Goal: Task Accomplishment & Management: Use online tool/utility

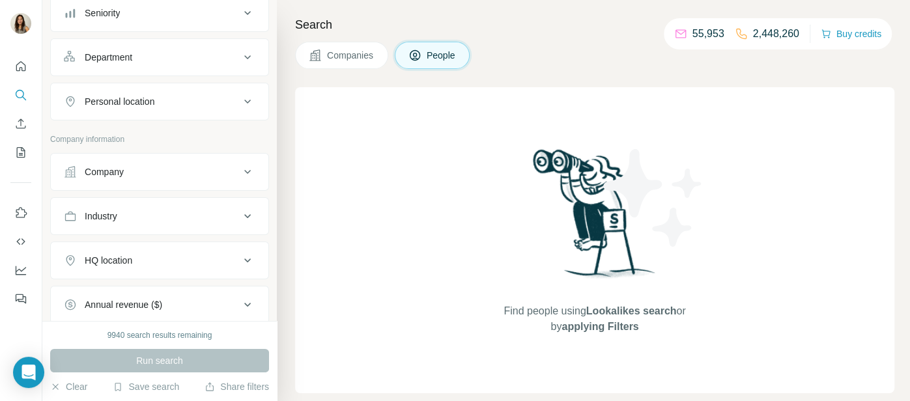
scroll to position [152, 0]
click at [176, 186] on button "Company" at bounding box center [160, 173] width 218 height 31
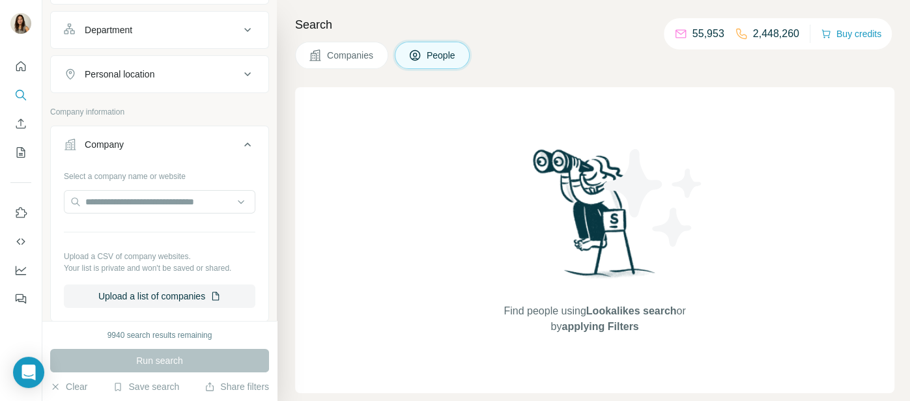
scroll to position [186, 0]
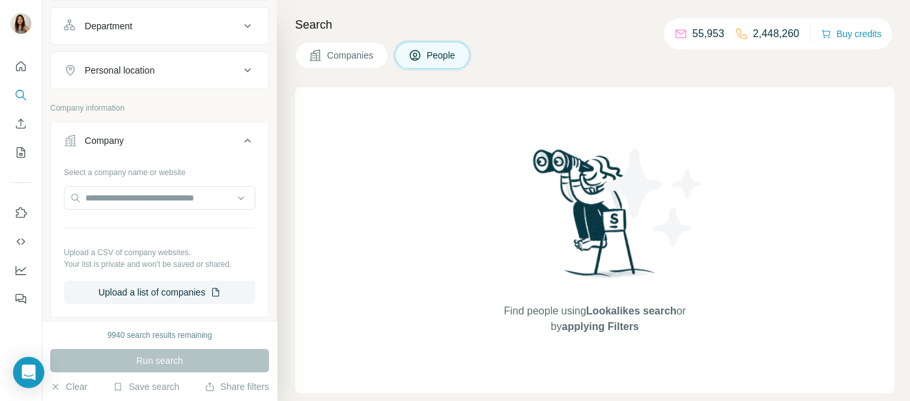
click at [199, 295] on button "Upload a list of companies" at bounding box center [160, 292] width 192 height 23
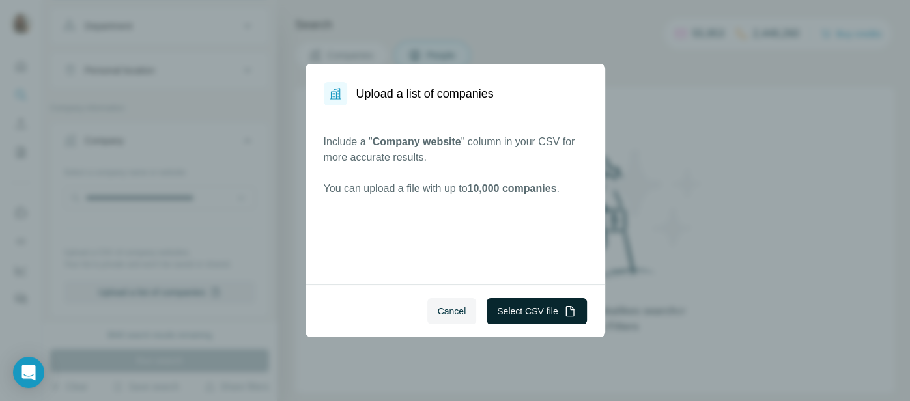
click at [521, 303] on button "Select CSV file" at bounding box center [537, 311] width 100 height 26
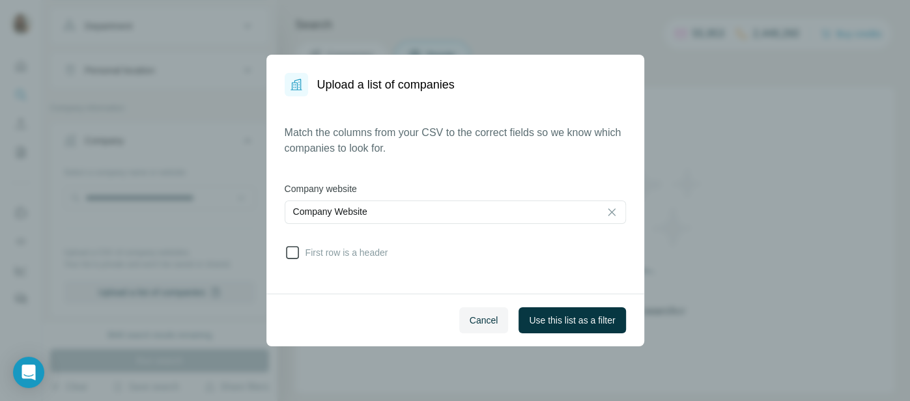
click at [291, 253] on icon at bounding box center [293, 253] width 16 height 16
click at [558, 314] on span "Use this list as a filter" at bounding box center [572, 320] width 86 height 13
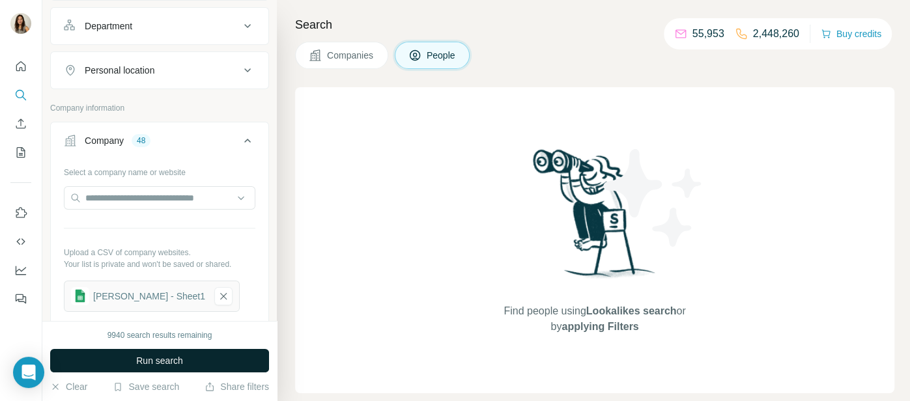
click at [227, 357] on button "Run search" at bounding box center [159, 360] width 219 height 23
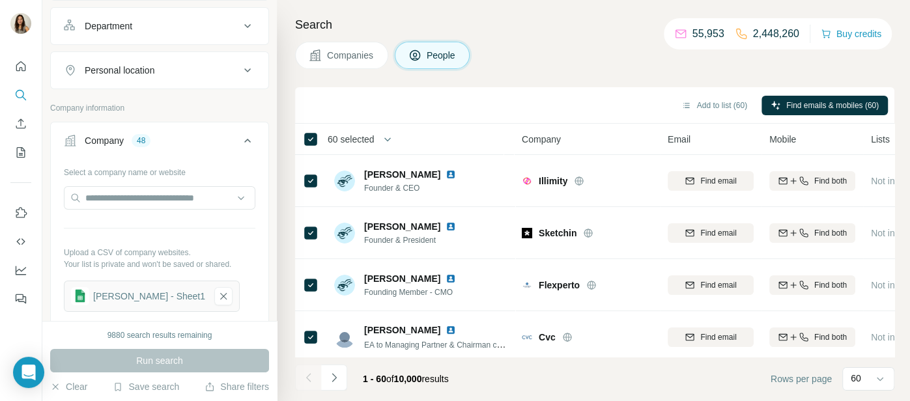
click at [365, 145] on span "60 selected" at bounding box center [351, 139] width 47 height 13
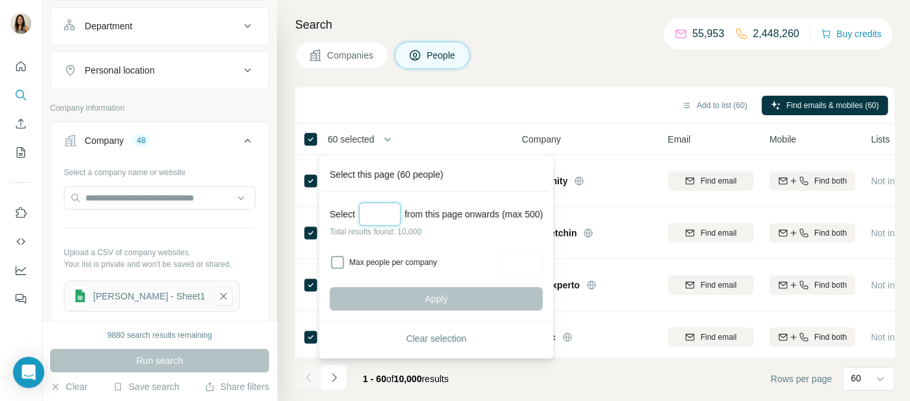
click at [382, 207] on input "Select a number (up to 500)" at bounding box center [380, 214] width 42 height 23
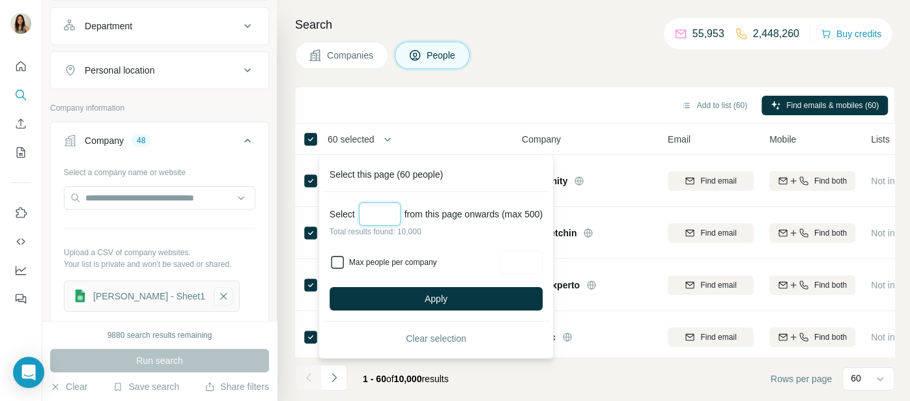
type input "***"
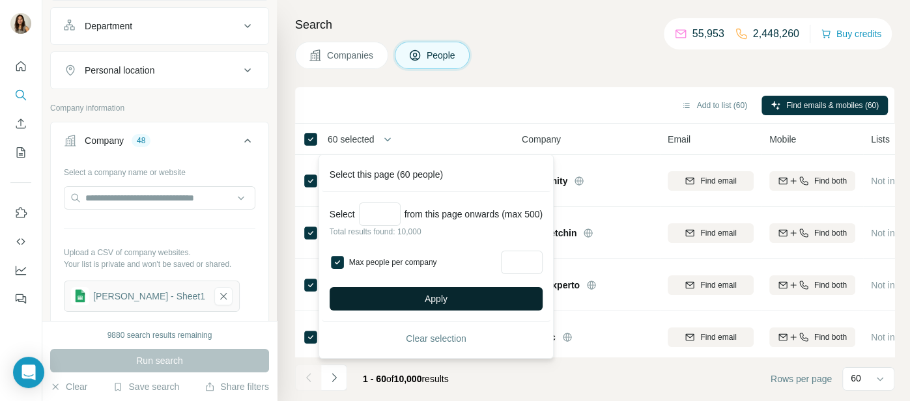
click at [396, 293] on button "Apply" at bounding box center [436, 298] width 213 height 23
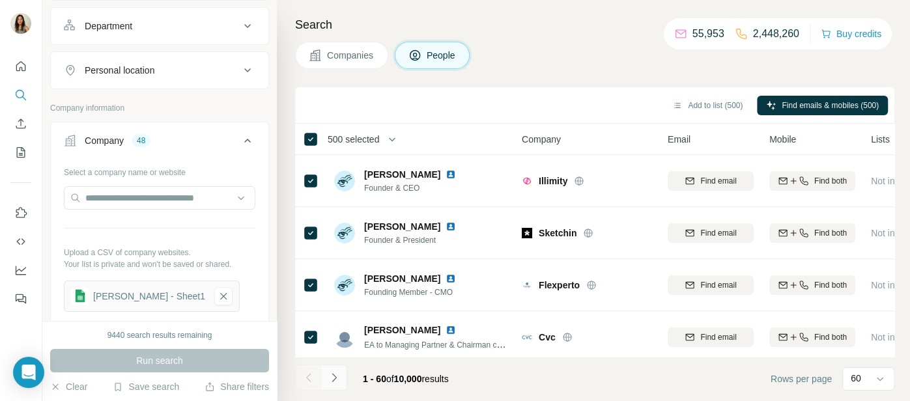
click at [339, 384] on icon "Navigate to next page" at bounding box center [334, 377] width 13 height 13
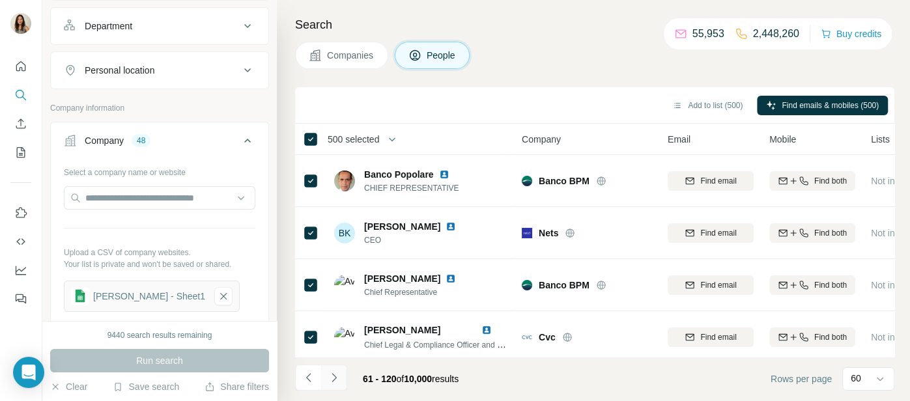
click at [339, 384] on icon "Navigate to next page" at bounding box center [334, 377] width 13 height 13
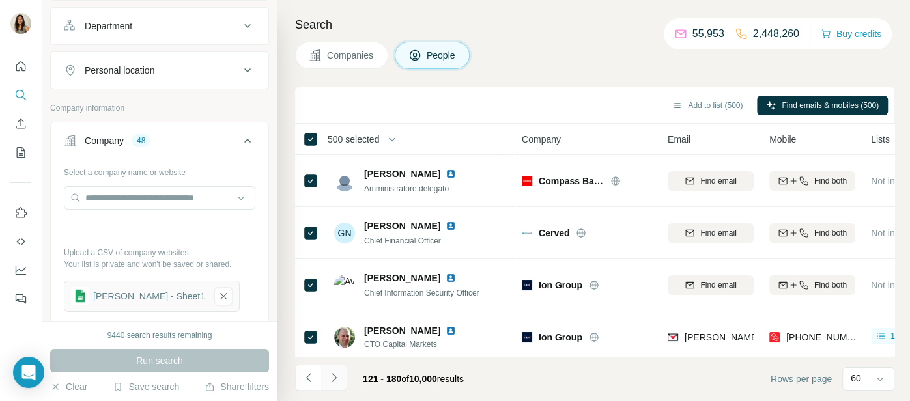
click at [339, 384] on icon "Navigate to next page" at bounding box center [334, 377] width 13 height 13
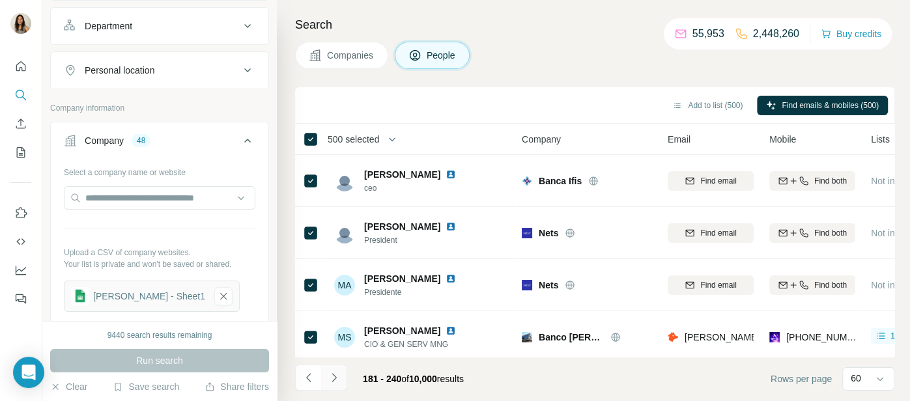
click at [339, 384] on icon "Navigate to next page" at bounding box center [334, 377] width 13 height 13
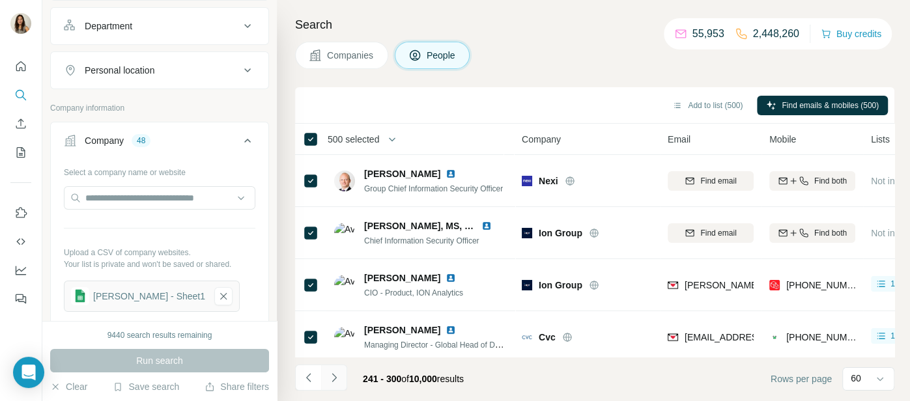
click at [339, 384] on icon "Navigate to next page" at bounding box center [334, 377] width 13 height 13
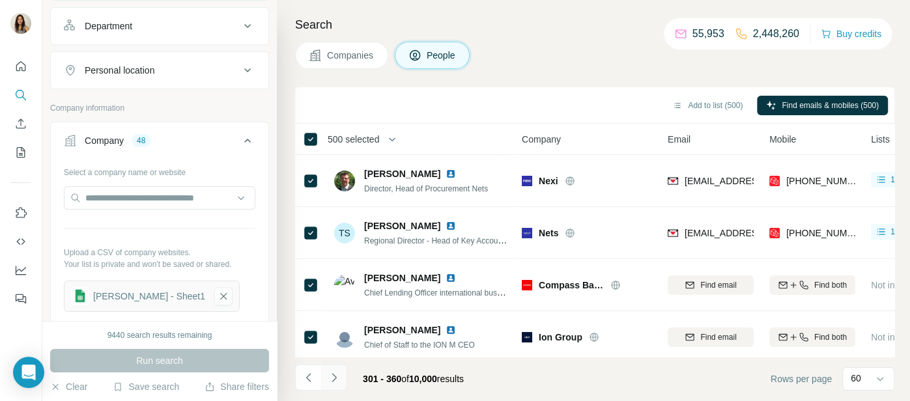
click at [339, 384] on icon "Navigate to next page" at bounding box center [334, 377] width 13 height 13
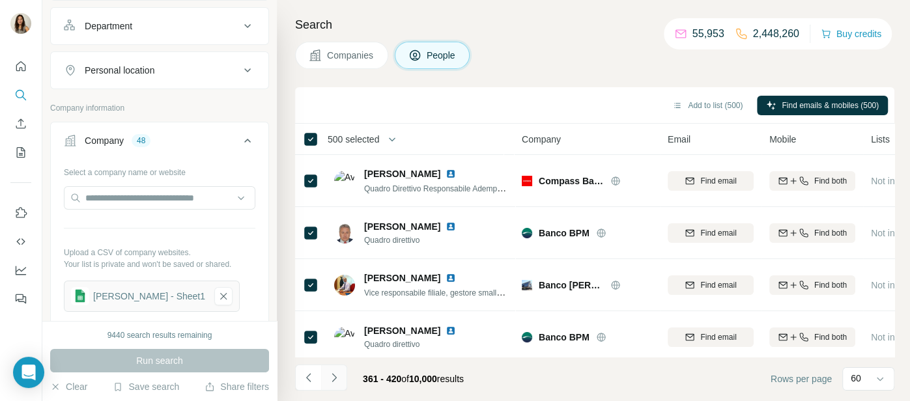
click at [339, 384] on icon "Navigate to next page" at bounding box center [334, 377] width 13 height 13
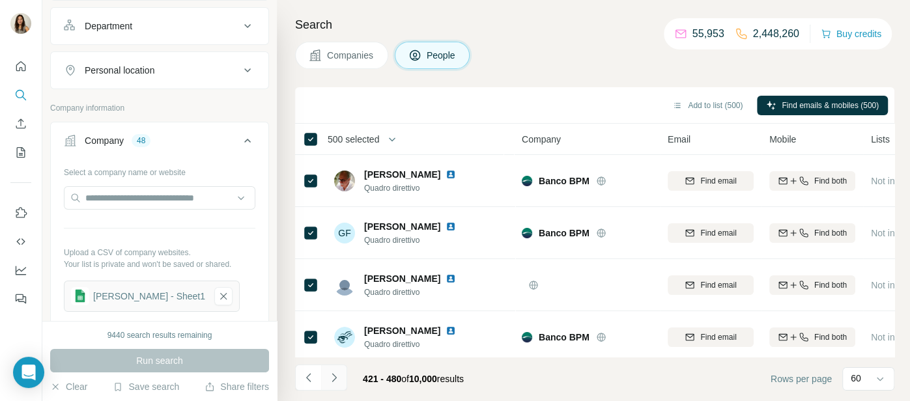
click at [339, 384] on icon "Navigate to next page" at bounding box center [334, 377] width 13 height 13
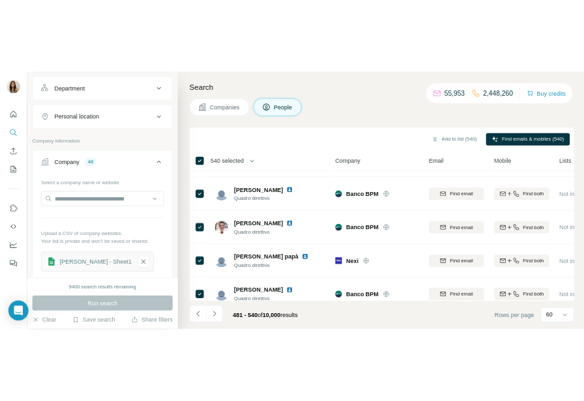
scroll to position [2924, 0]
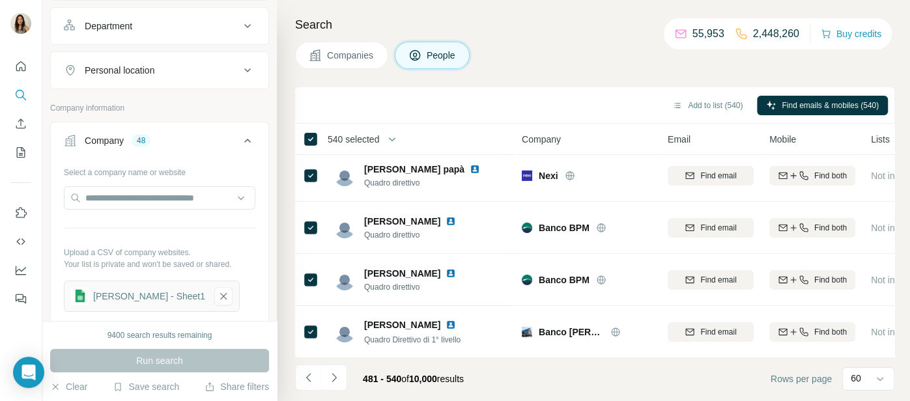
click at [504, 38] on div "Search Companies People Add to list (540) Find emails & mobiles (540) 540 selec…" at bounding box center [593, 200] width 633 height 401
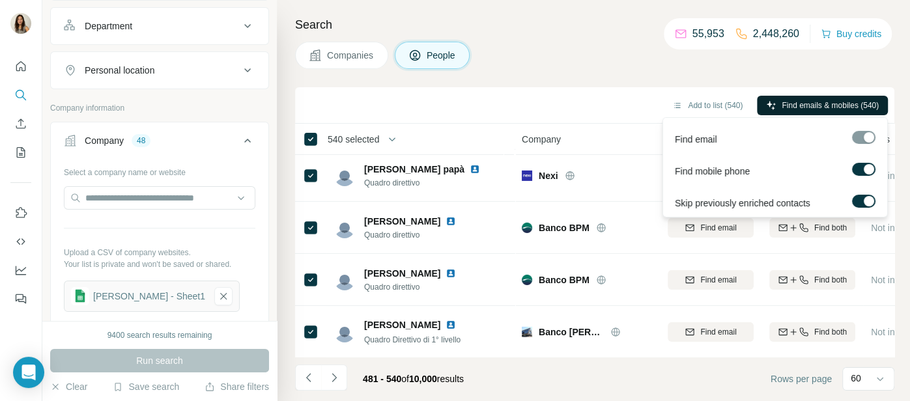
click at [583, 104] on span "Find emails & mobiles (540)" at bounding box center [830, 106] width 97 height 12
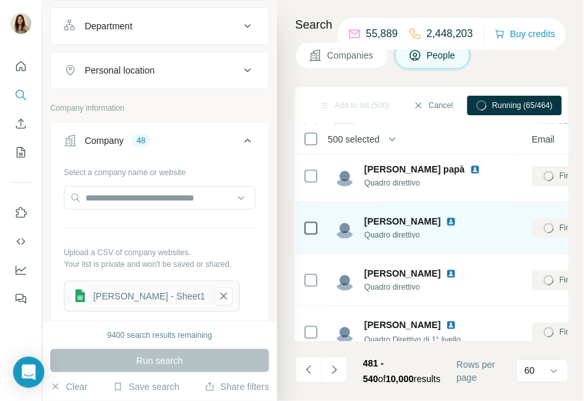
scroll to position [2939, 130]
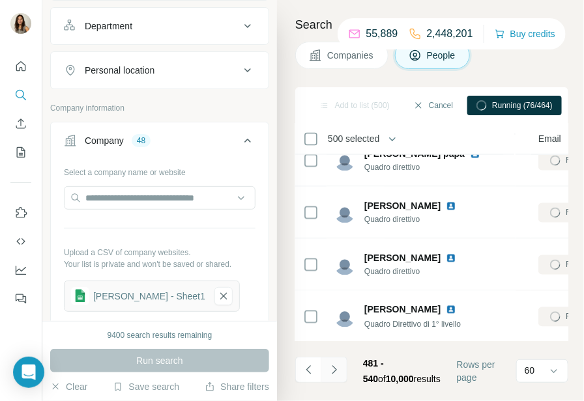
click at [337, 368] on icon "Navigate to next page" at bounding box center [334, 370] width 13 height 13
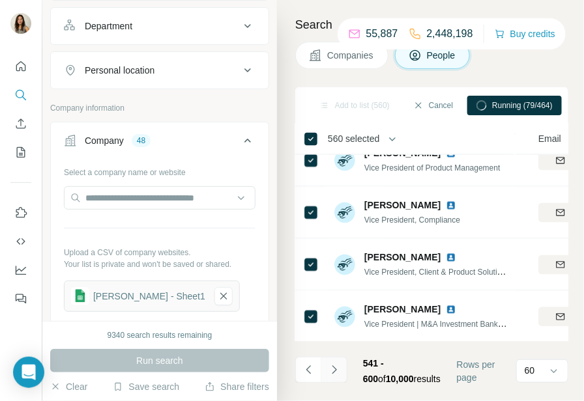
click at [334, 371] on icon "Navigate to next page" at bounding box center [334, 370] width 13 height 13
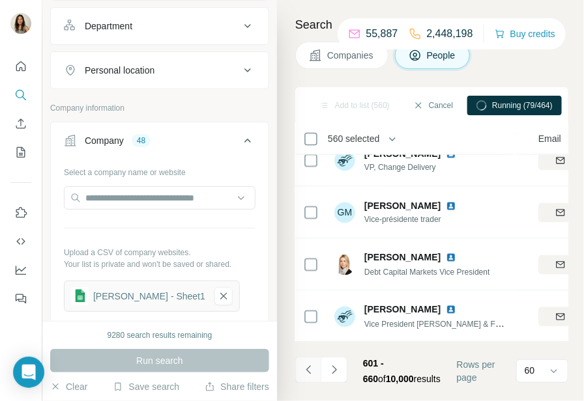
click at [311, 368] on icon "Navigate to previous page" at bounding box center [308, 370] width 13 height 13
click at [359, 143] on span "500 selected" at bounding box center [353, 139] width 51 height 13
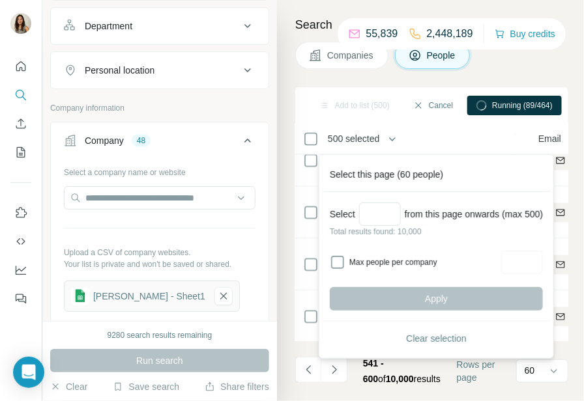
click at [431, 340] on span "Clear selection" at bounding box center [436, 338] width 61 height 13
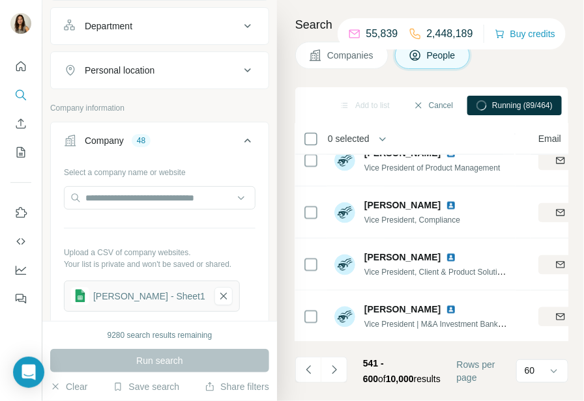
click at [337, 139] on span "0 selected" at bounding box center [349, 139] width 42 height 13
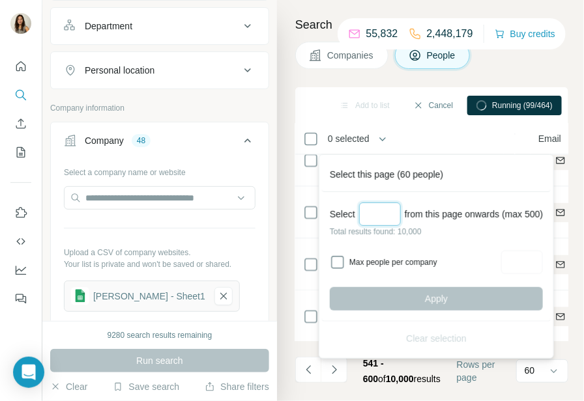
click at [379, 210] on input "Select a number (up to 500)" at bounding box center [380, 214] width 42 height 23
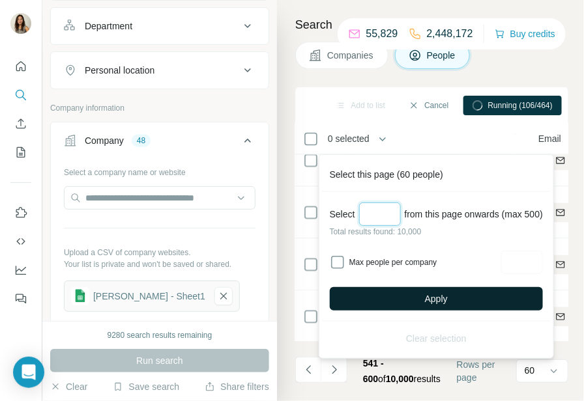
type input "***"
click at [411, 306] on button "Apply" at bounding box center [436, 298] width 213 height 23
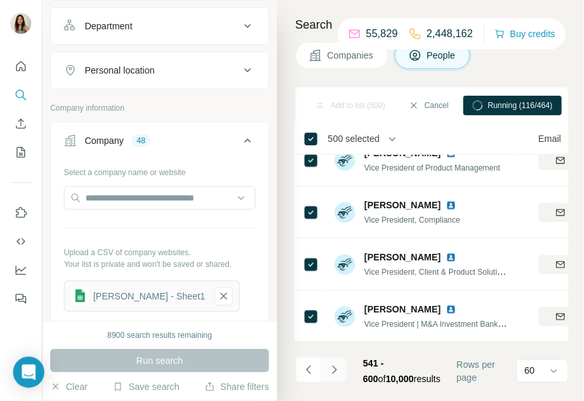
click at [339, 366] on icon "Navigate to next page" at bounding box center [334, 370] width 13 height 13
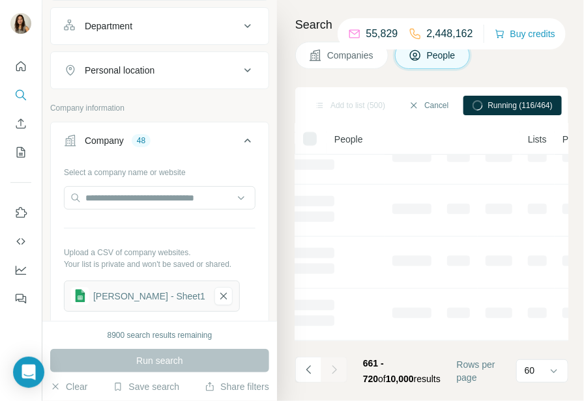
scroll to position [334, 130]
click at [339, 366] on icon "Navigate to next page" at bounding box center [334, 370] width 13 height 13
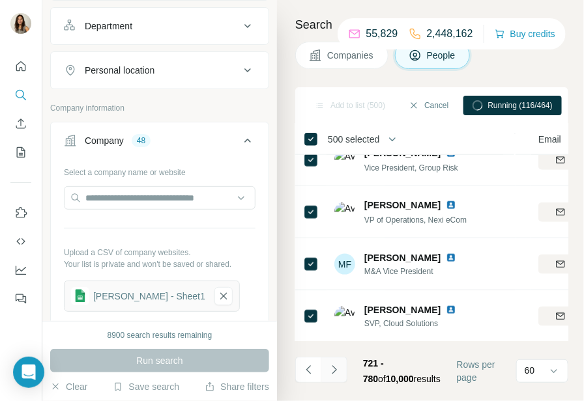
click at [339, 366] on icon "Navigate to next page" at bounding box center [334, 370] width 13 height 13
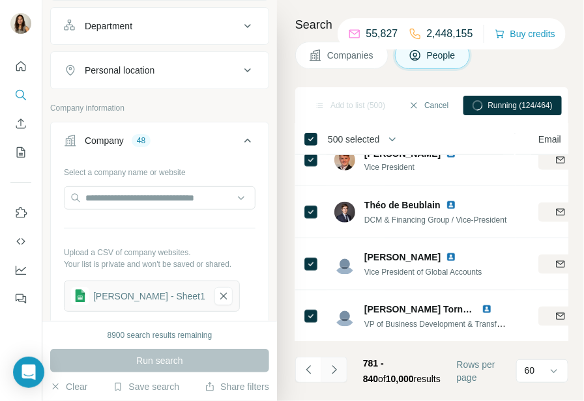
click at [339, 366] on icon "Navigate to next page" at bounding box center [334, 370] width 13 height 13
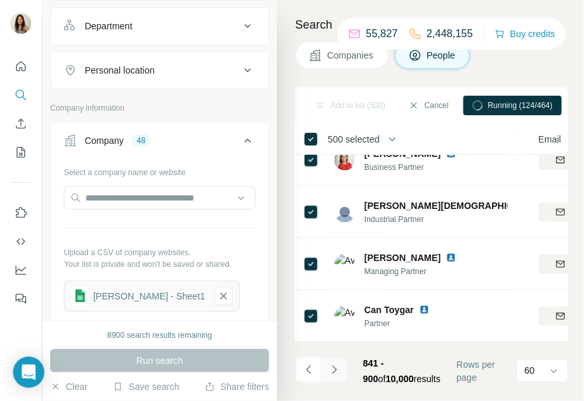
click at [339, 366] on icon "Navigate to next page" at bounding box center [334, 370] width 13 height 13
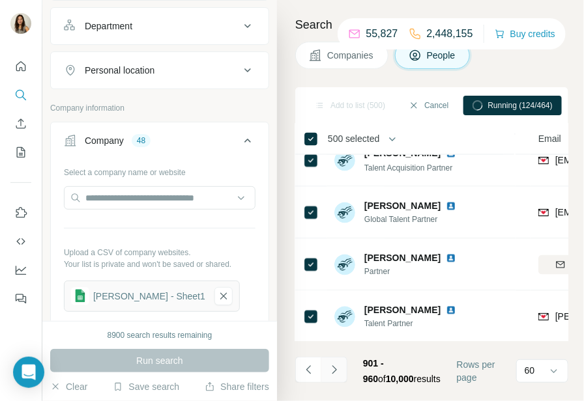
click at [339, 366] on icon "Navigate to next page" at bounding box center [334, 370] width 13 height 13
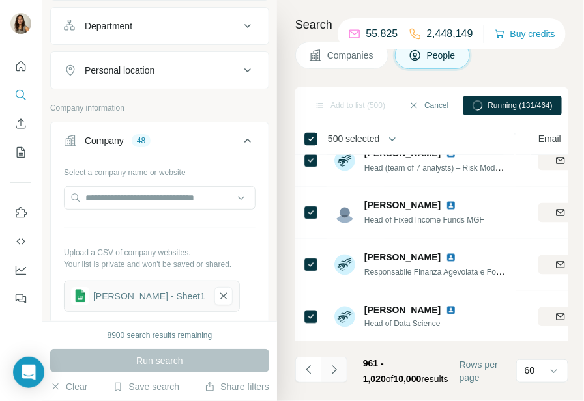
click at [339, 366] on icon "Navigate to next page" at bounding box center [334, 370] width 13 height 13
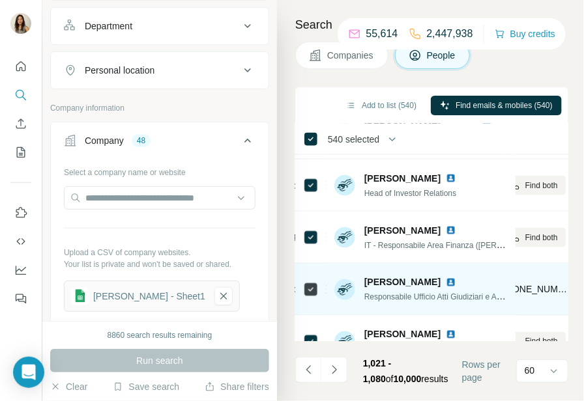
scroll to position [446, 289]
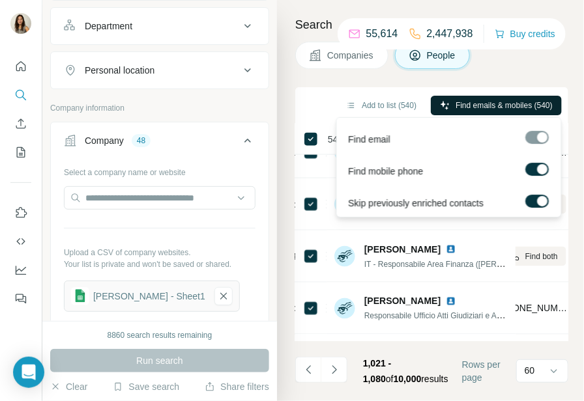
click at [505, 101] on span "Find emails & mobiles (540)" at bounding box center [503, 106] width 97 height 12
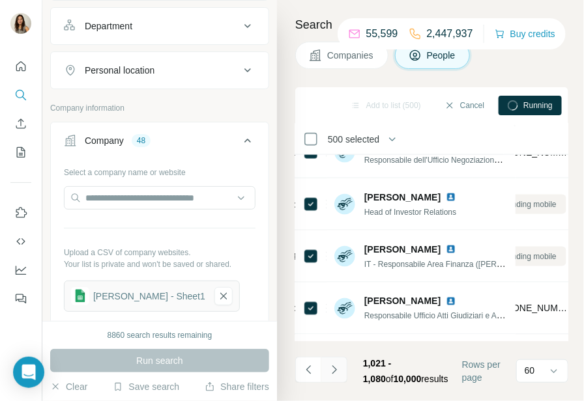
click at [334, 375] on icon "Navigate to next page" at bounding box center [334, 370] width 13 height 13
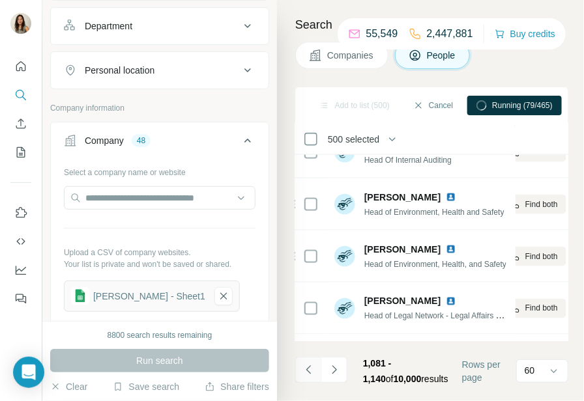
click at [310, 368] on icon "Navigate to previous page" at bounding box center [308, 370] width 13 height 13
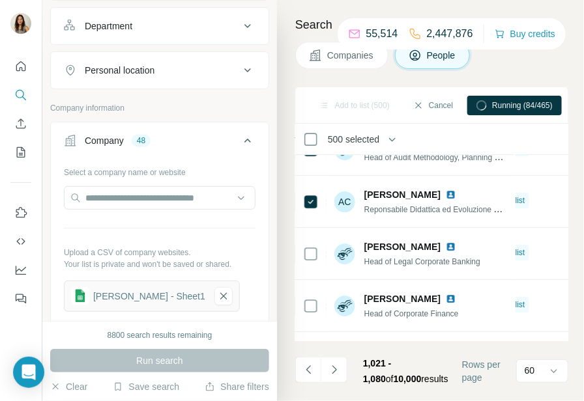
scroll to position [981, 382]
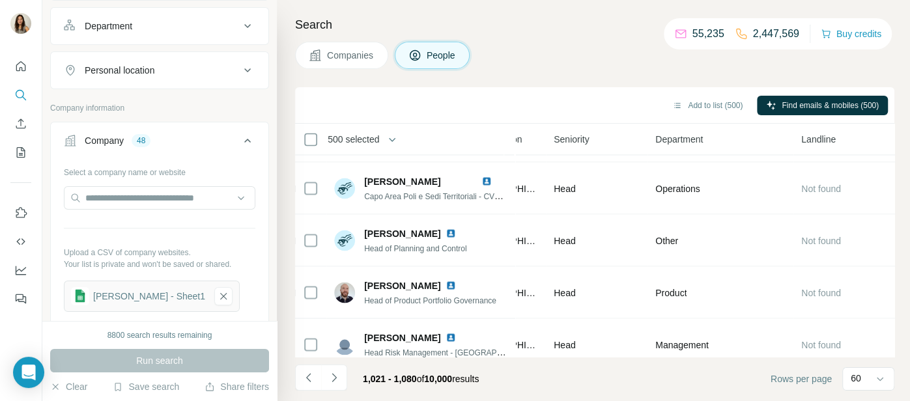
scroll to position [1460, 520]
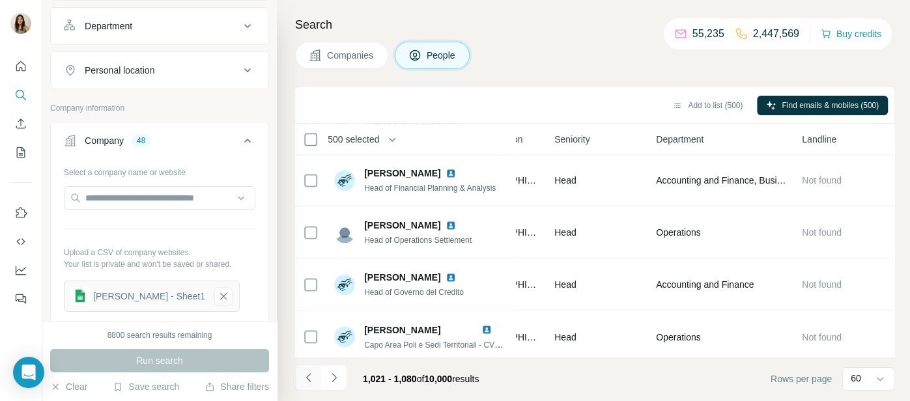
click at [310, 379] on icon "Navigate to previous page" at bounding box center [308, 377] width 13 height 13
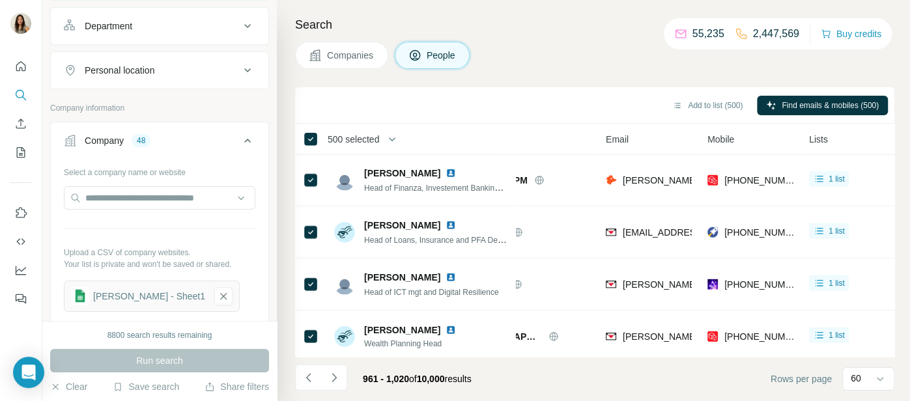
scroll to position [2514, 62]
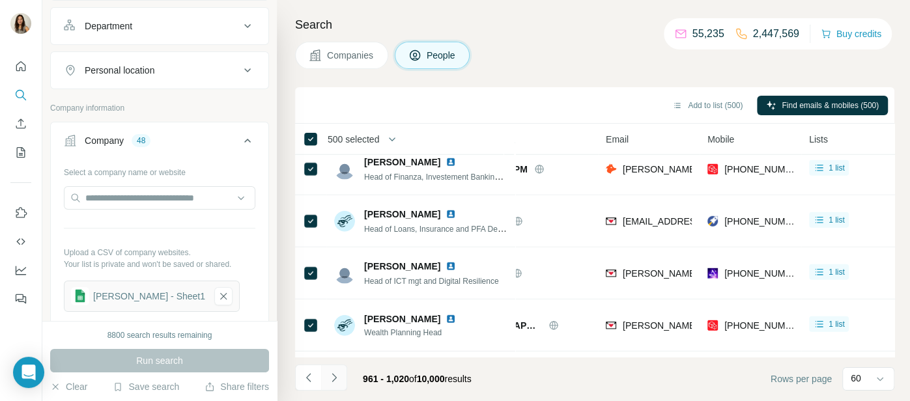
click at [338, 380] on icon "Navigate to next page" at bounding box center [334, 377] width 13 height 13
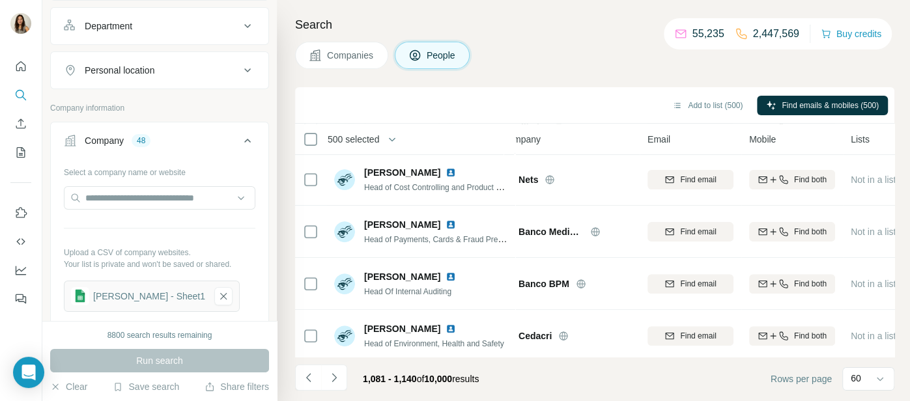
scroll to position [0, 20]
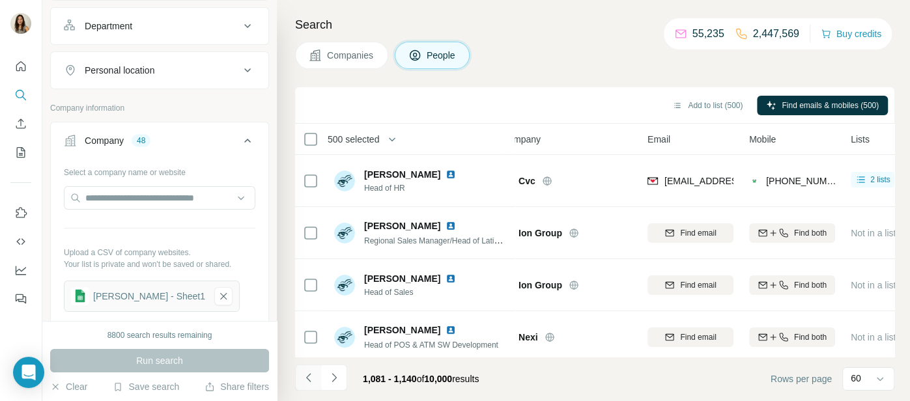
click at [310, 375] on icon "Navigate to previous page" at bounding box center [308, 377] width 13 height 13
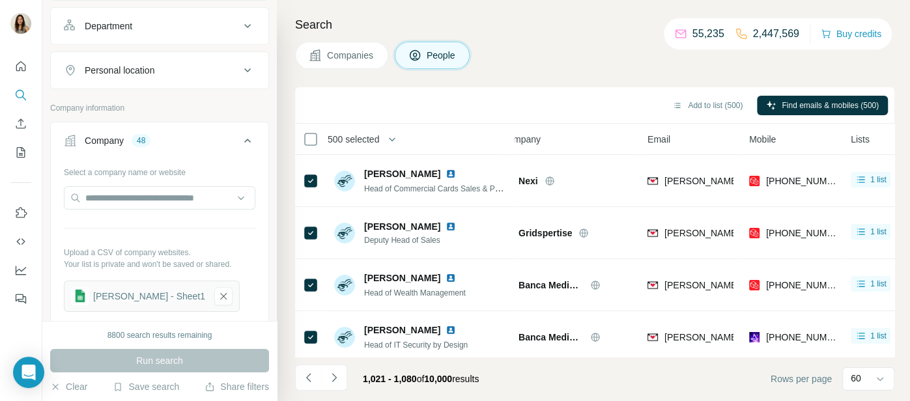
click at [376, 142] on span "500 selected" at bounding box center [353, 139] width 51 height 13
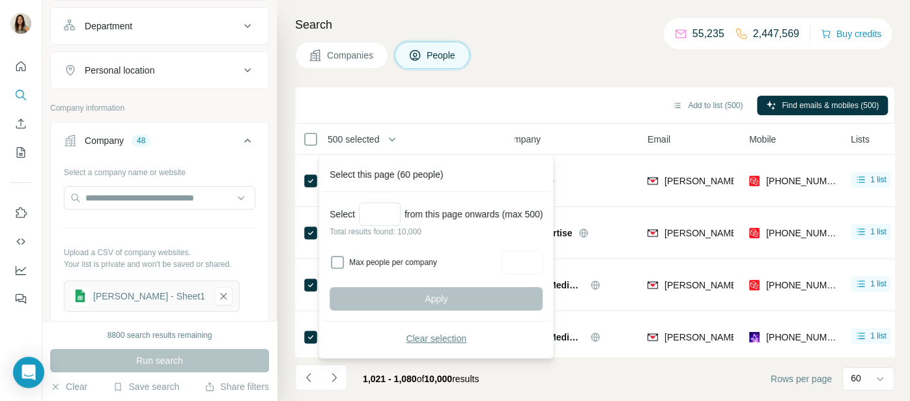
click at [432, 335] on span "Clear selection" at bounding box center [436, 338] width 61 height 13
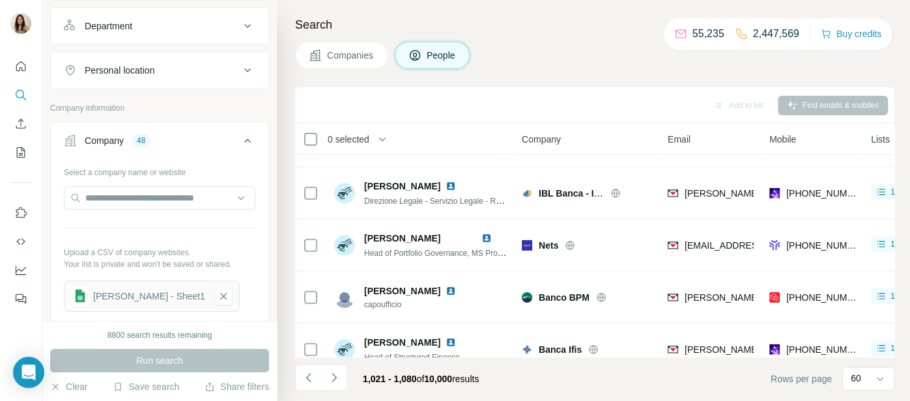
scroll to position [2924, 0]
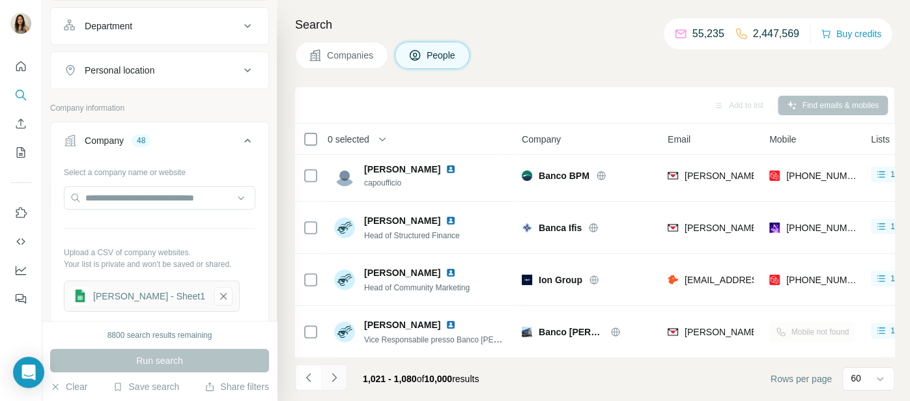
click at [336, 378] on icon "Navigate to next page" at bounding box center [334, 377] width 5 height 8
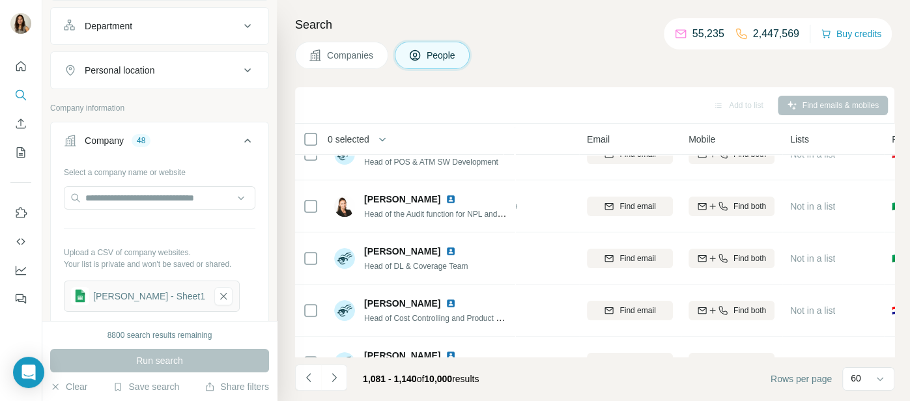
scroll to position [0, 81]
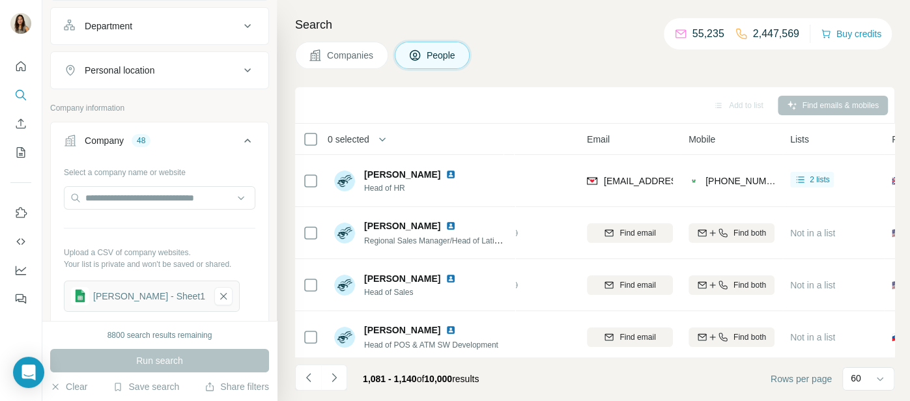
click at [345, 139] on span "0 selected" at bounding box center [349, 139] width 42 height 13
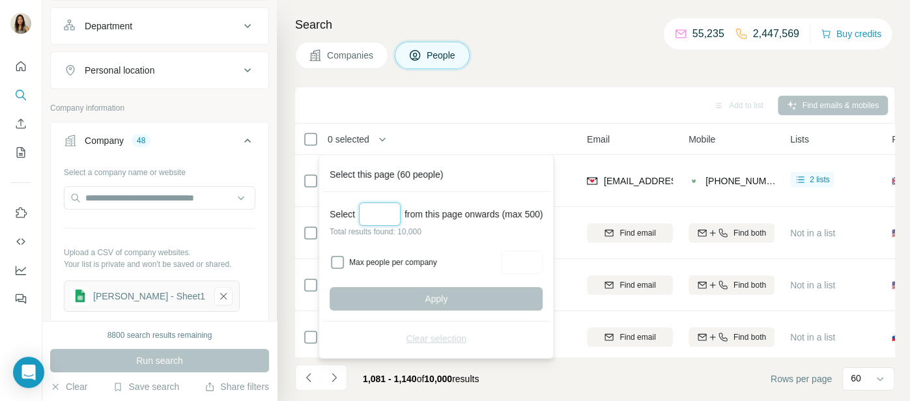
click at [377, 218] on input "Select a number (up to 500)" at bounding box center [380, 214] width 42 height 23
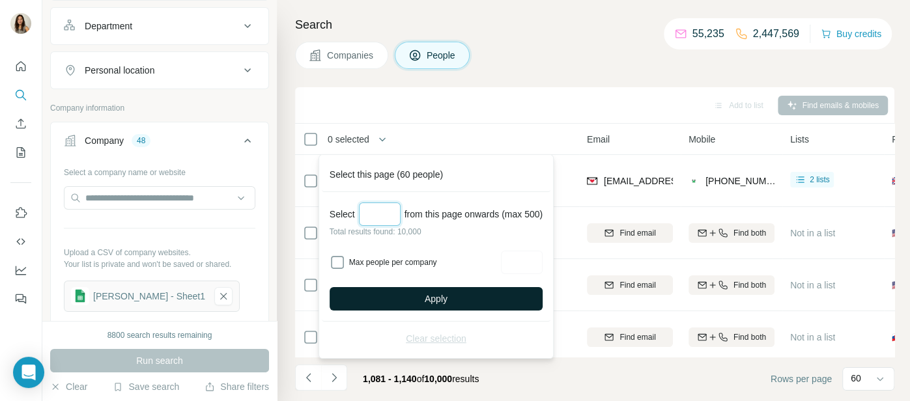
type input "***"
click at [419, 293] on button "Apply" at bounding box center [436, 298] width 213 height 23
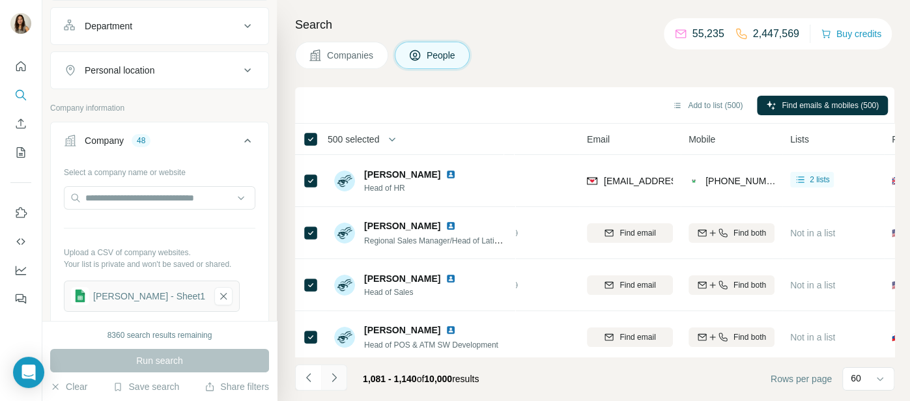
click at [339, 385] on button "Navigate to next page" at bounding box center [334, 378] width 26 height 26
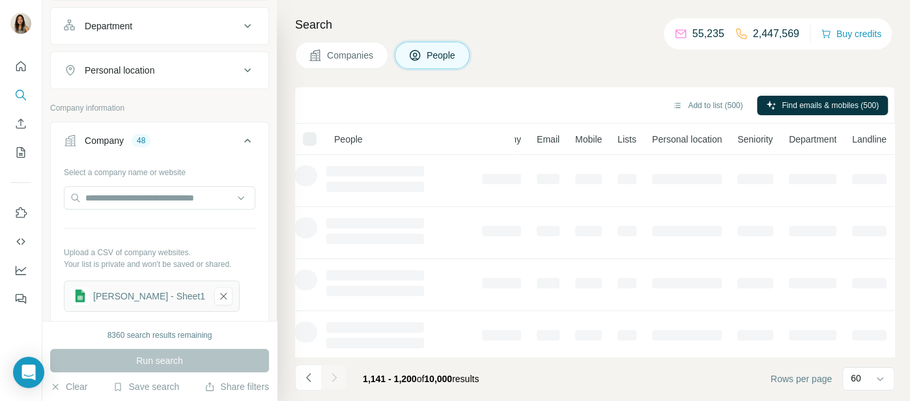
scroll to position [0, 62]
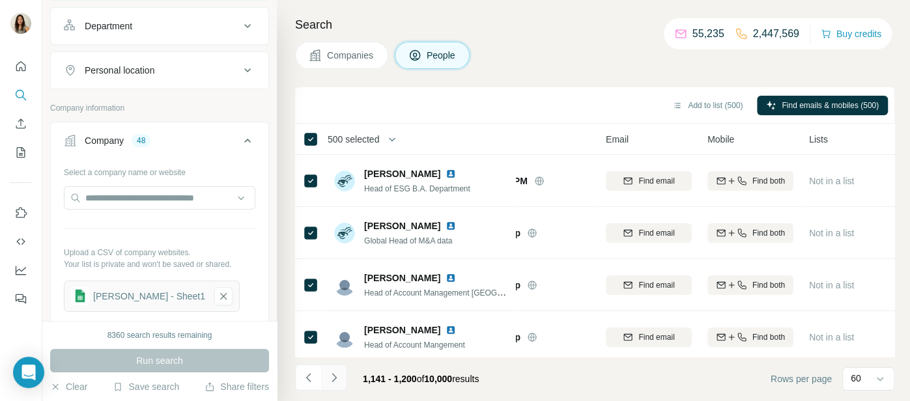
click at [339, 385] on button "Navigate to next page" at bounding box center [334, 378] width 26 height 26
click at [372, 136] on span "500 selected" at bounding box center [353, 139] width 51 height 13
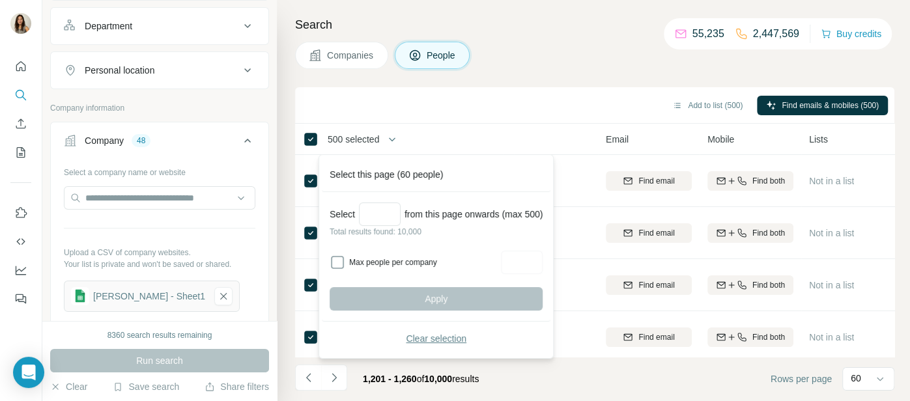
click at [440, 338] on span "Clear selection" at bounding box center [436, 338] width 61 height 13
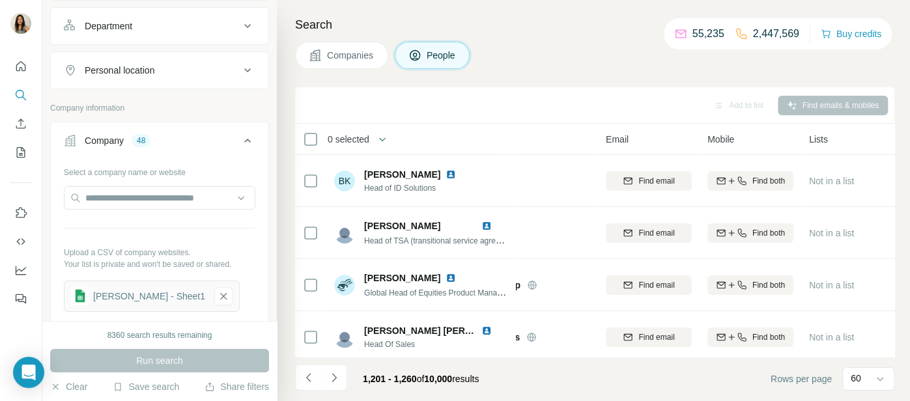
scroll to position [0, 0]
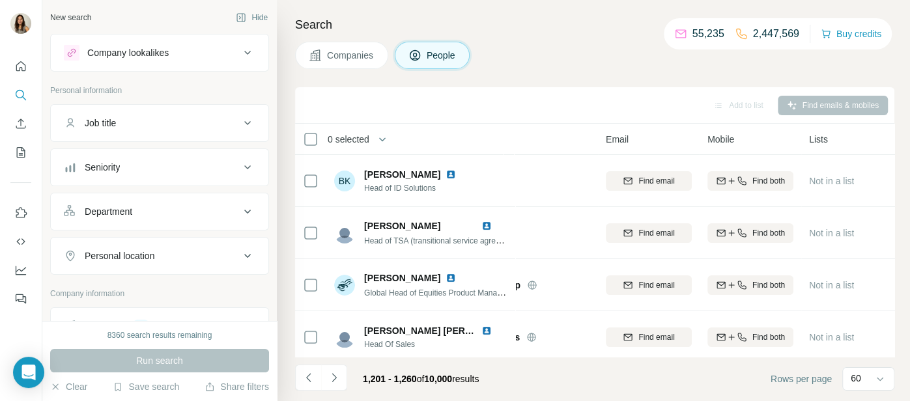
click at [199, 113] on button "Job title" at bounding box center [160, 123] width 218 height 31
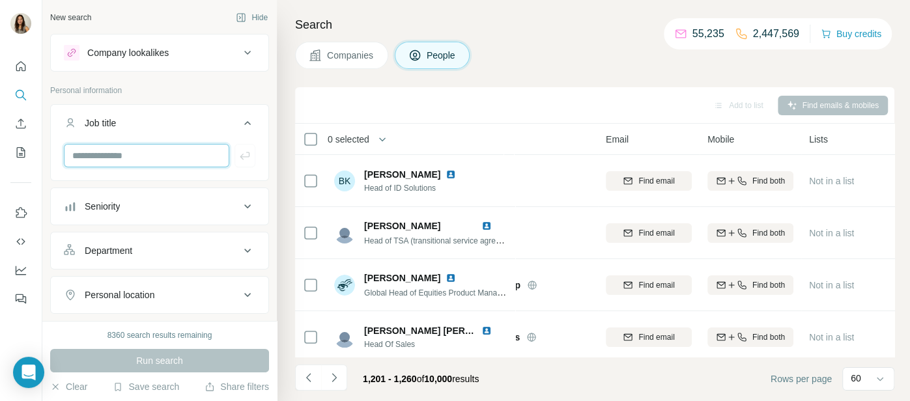
click at [167, 160] on input "text" at bounding box center [147, 155] width 166 height 23
type input "*"
type input "***"
click at [250, 147] on button "button" at bounding box center [245, 155] width 21 height 23
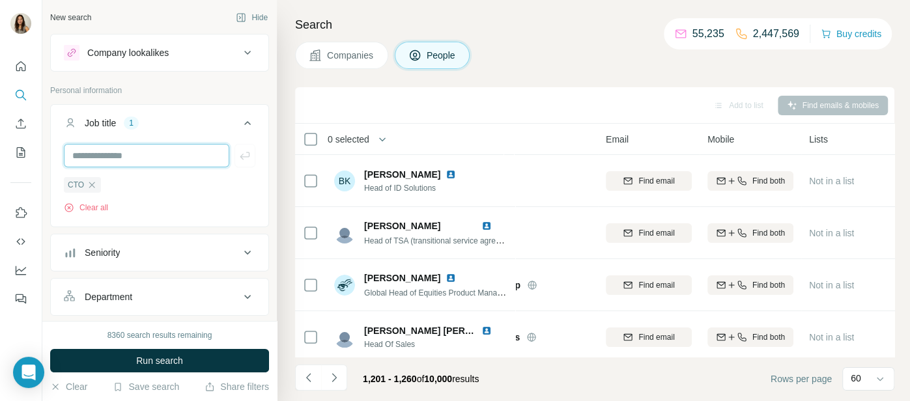
click at [156, 161] on input "text" at bounding box center [147, 155] width 166 height 23
type input "***"
click at [240, 160] on icon "button" at bounding box center [244, 155] width 13 height 13
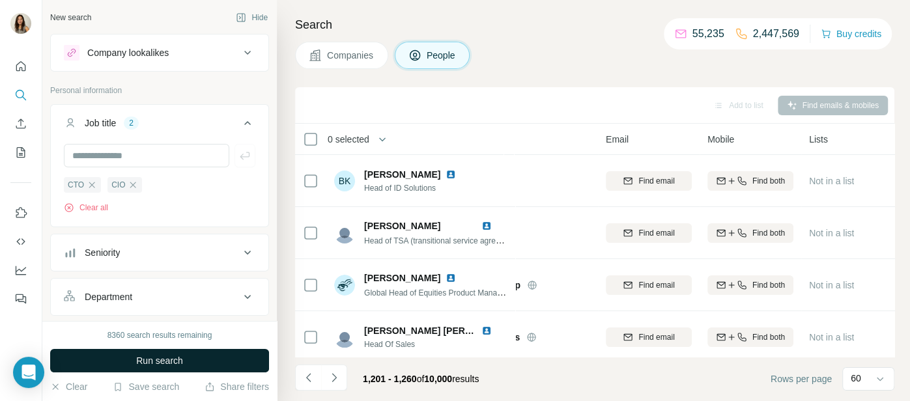
click at [186, 356] on button "Run search" at bounding box center [159, 360] width 219 height 23
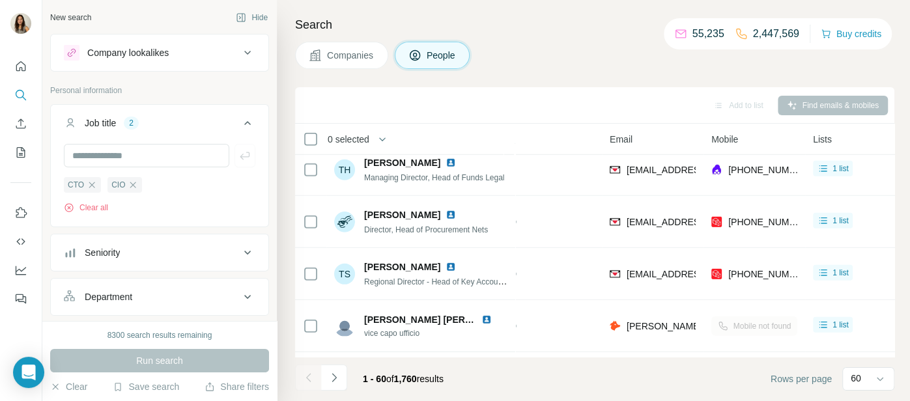
scroll to position [2924, 58]
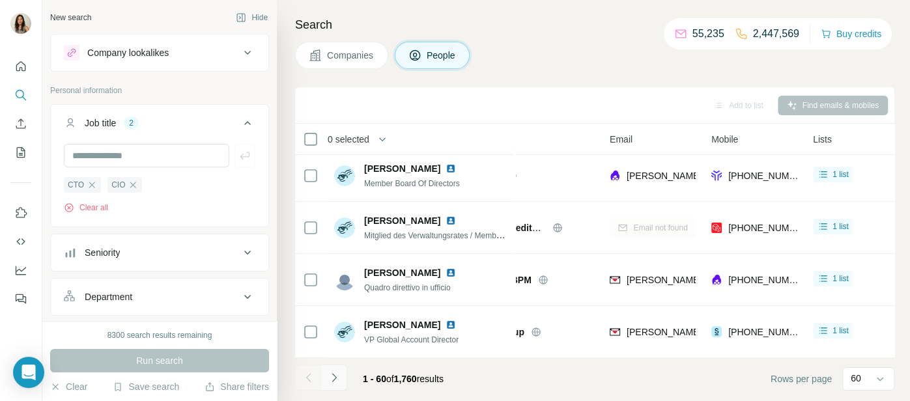
click at [334, 382] on icon "Navigate to next page" at bounding box center [334, 377] width 13 height 13
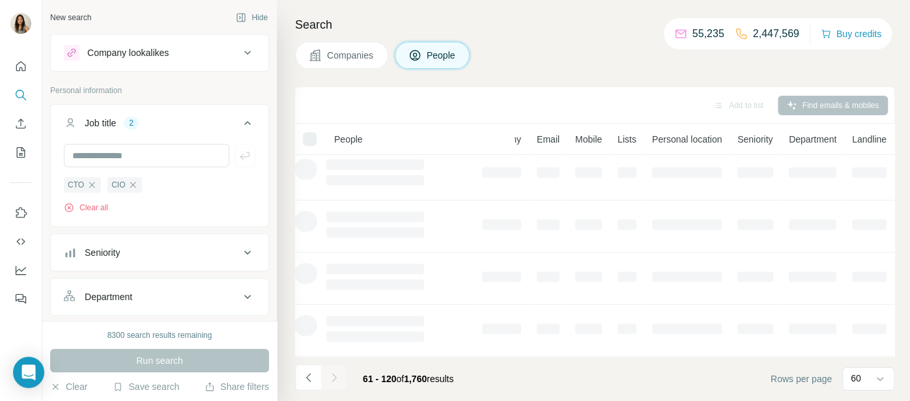
scroll to position [318, 58]
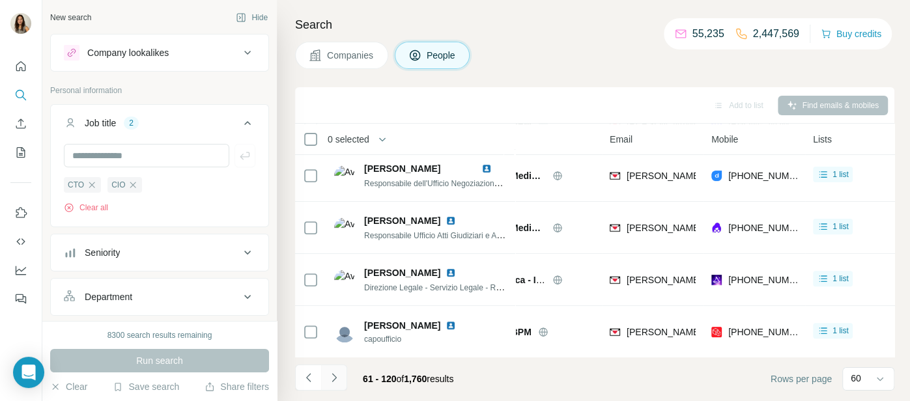
click at [334, 382] on icon "Navigate to next page" at bounding box center [334, 377] width 13 height 13
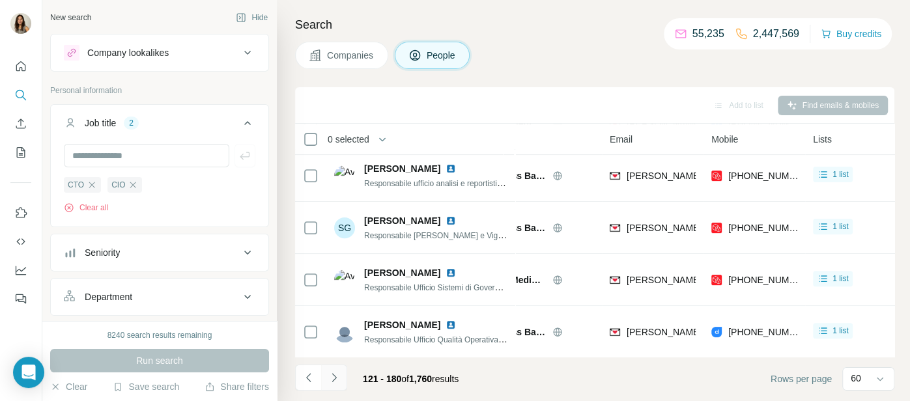
click at [334, 382] on icon "Navigate to next page" at bounding box center [334, 377] width 13 height 13
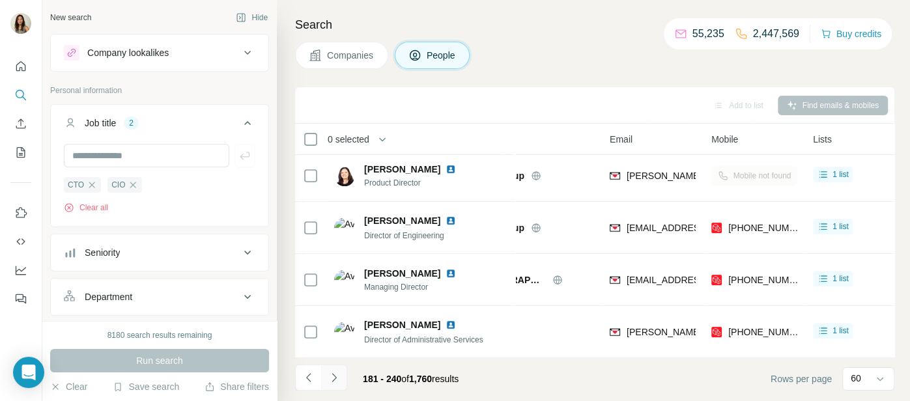
click at [334, 382] on icon "Navigate to next page" at bounding box center [334, 377] width 13 height 13
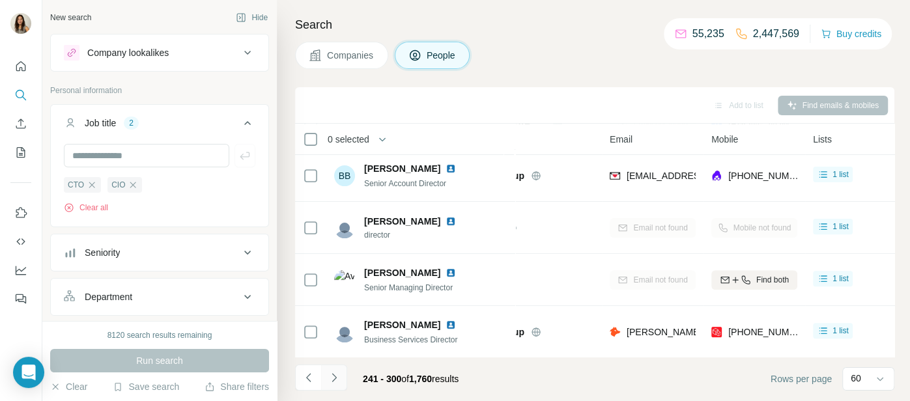
scroll to position [2924, 58]
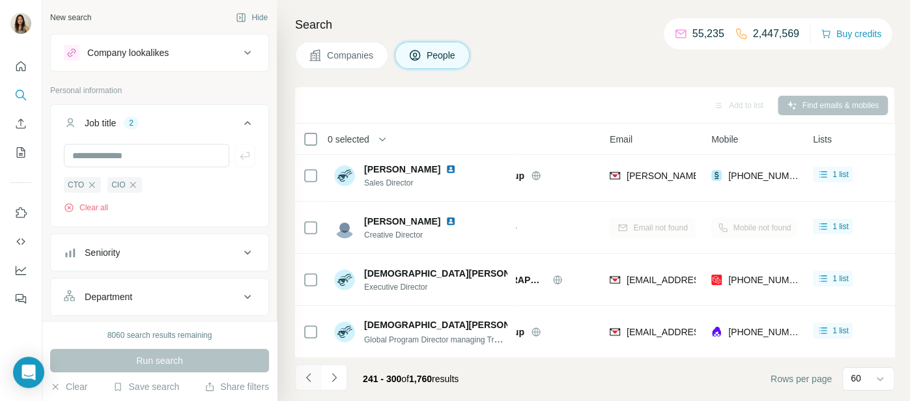
click at [313, 379] on icon "Navigate to previous page" at bounding box center [308, 377] width 13 height 13
click at [313, 379] on div at bounding box center [308, 378] width 26 height 26
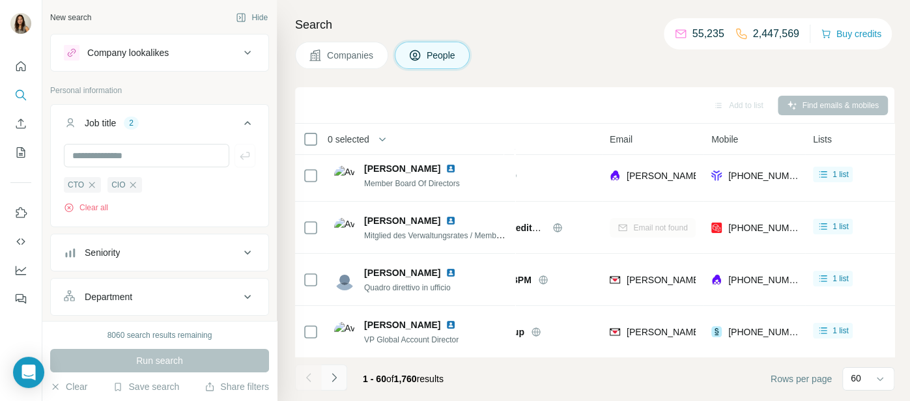
click at [338, 377] on icon "Navigate to next page" at bounding box center [334, 377] width 13 height 13
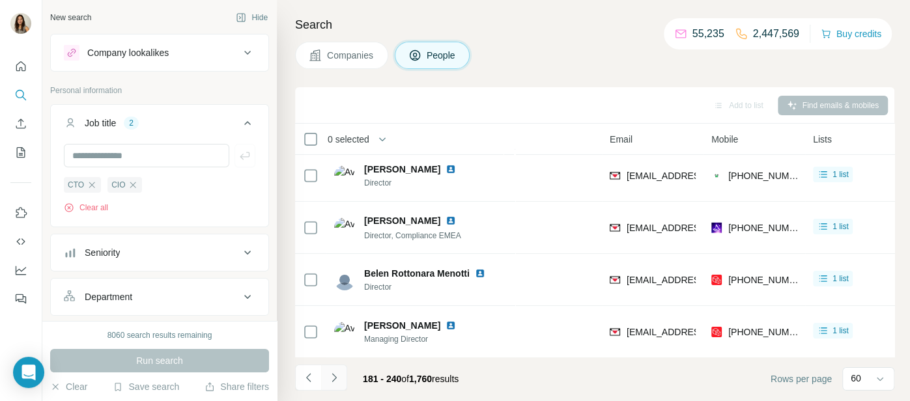
click at [338, 377] on icon "Navigate to next page" at bounding box center [334, 377] width 13 height 13
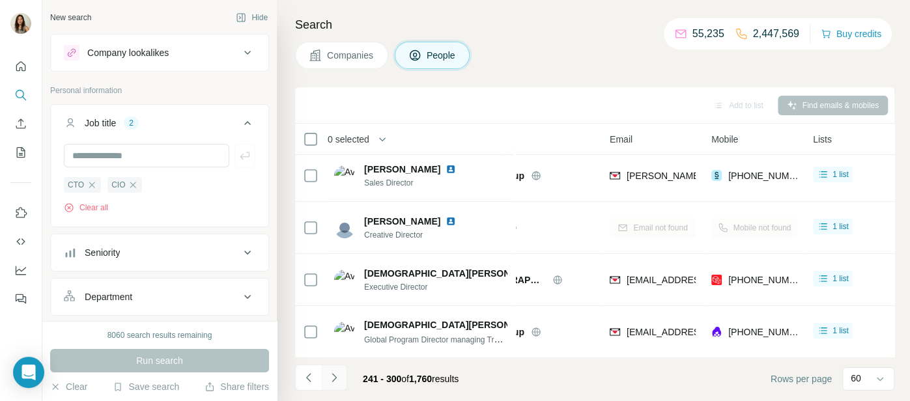
click at [338, 377] on icon "Navigate to next page" at bounding box center [334, 377] width 13 height 13
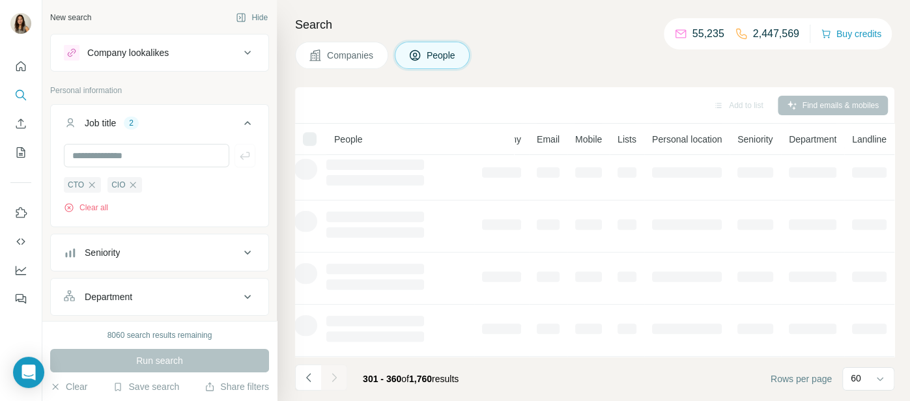
scroll to position [318, 58]
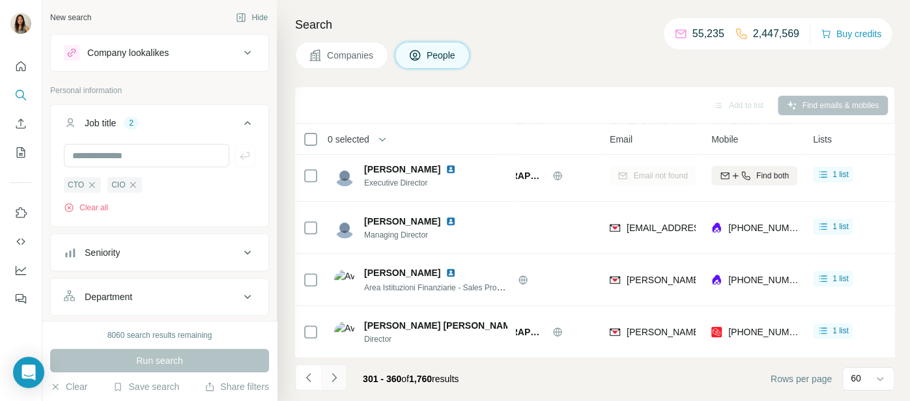
click at [338, 377] on icon "Navigate to next page" at bounding box center [334, 377] width 13 height 13
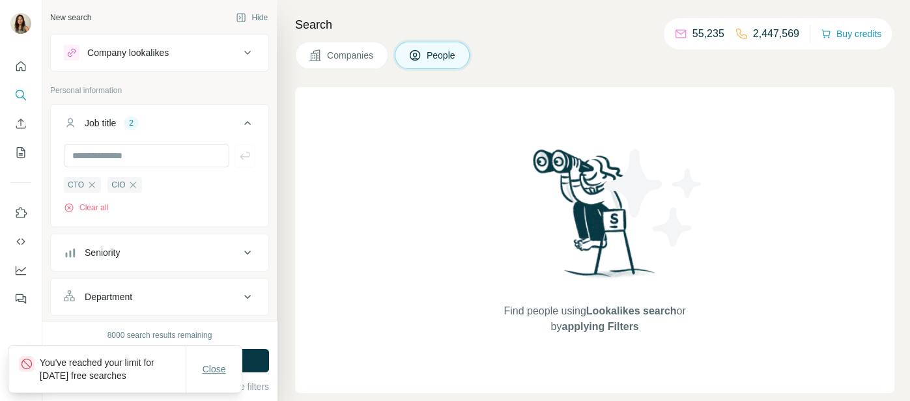
click at [203, 370] on span "Close" at bounding box center [214, 369] width 23 height 13
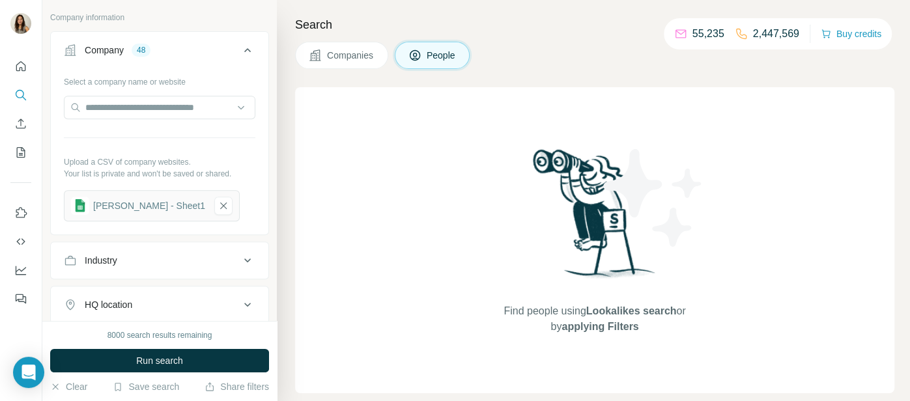
scroll to position [363, 0]
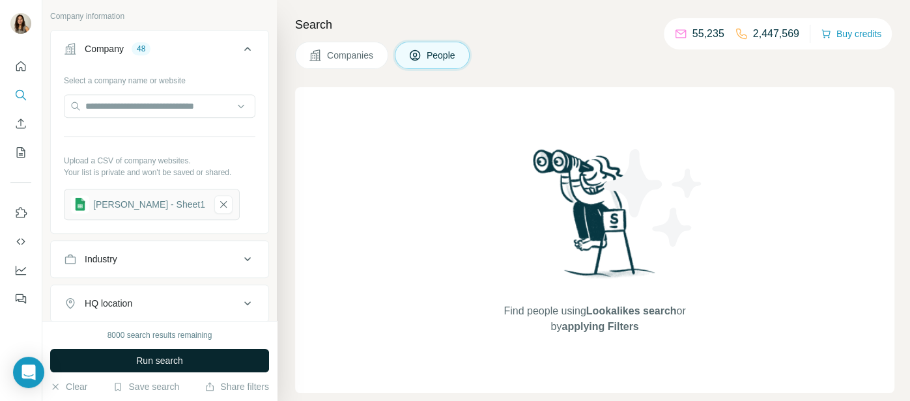
click at [195, 360] on button "Run search" at bounding box center [159, 360] width 219 height 23
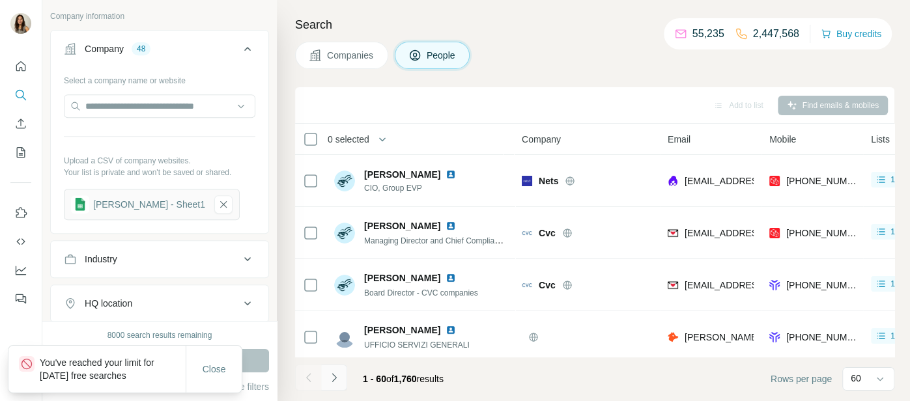
click at [340, 382] on button "Navigate to next page" at bounding box center [334, 378] width 26 height 26
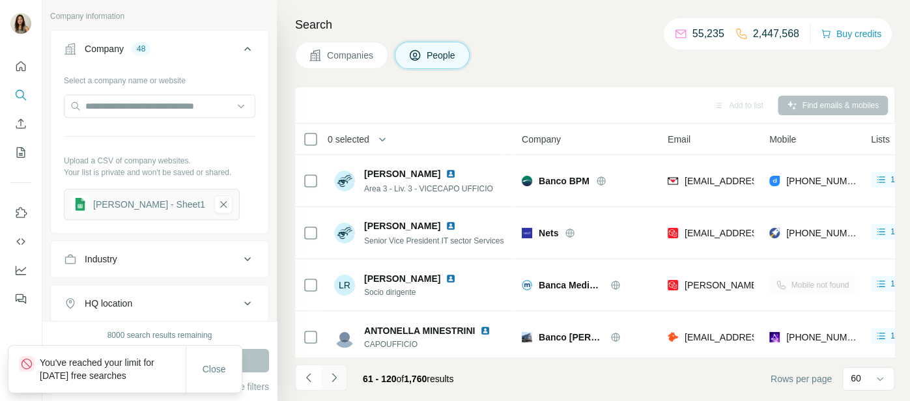
click at [340, 382] on button "Navigate to next page" at bounding box center [334, 378] width 26 height 26
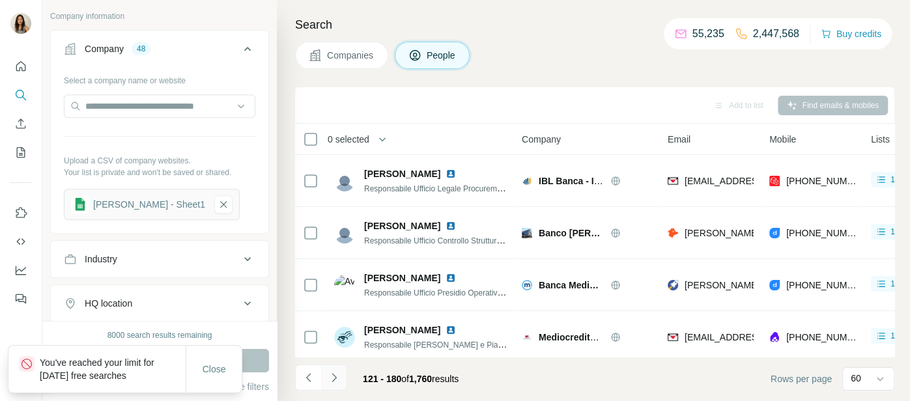
click at [340, 382] on button "Navigate to next page" at bounding box center [334, 378] width 26 height 26
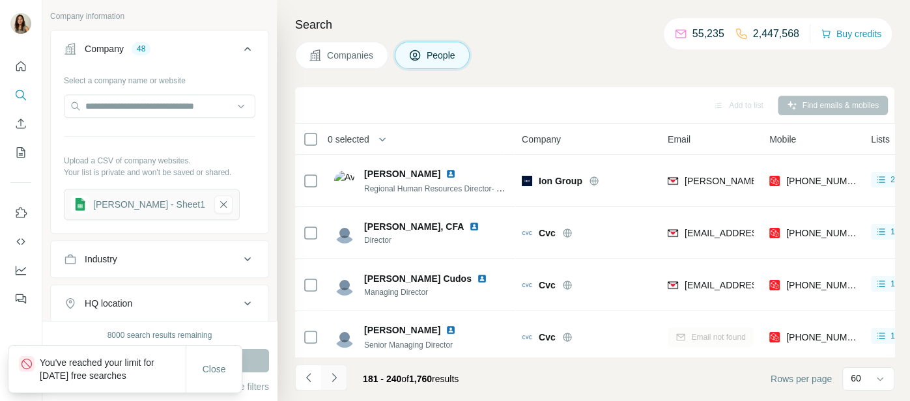
click at [340, 382] on button "Navigate to next page" at bounding box center [334, 378] width 26 height 26
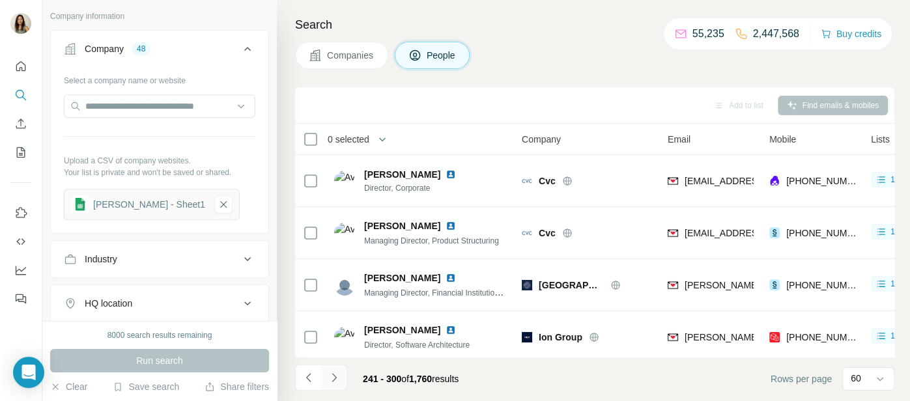
click at [340, 382] on button "Navigate to next page" at bounding box center [334, 378] width 26 height 26
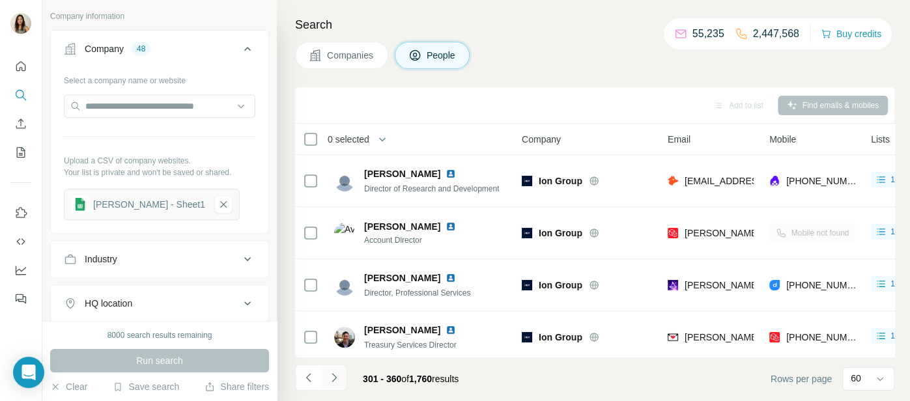
click at [340, 382] on button "Navigate to next page" at bounding box center [334, 378] width 26 height 26
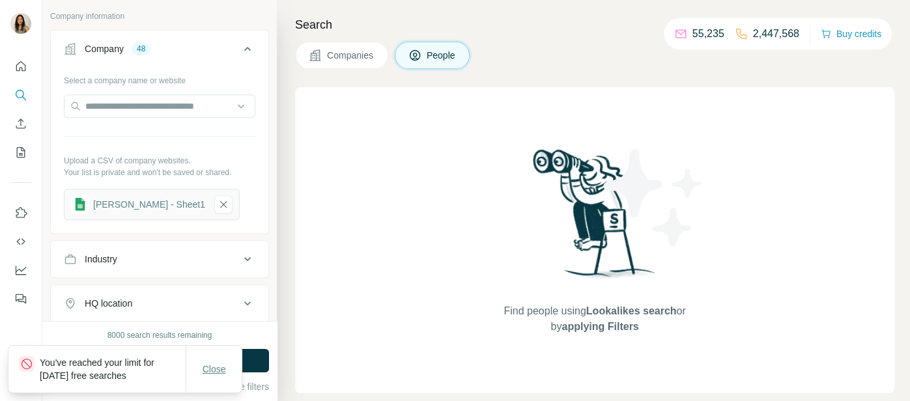
click at [224, 370] on span "Close" at bounding box center [214, 369] width 23 height 13
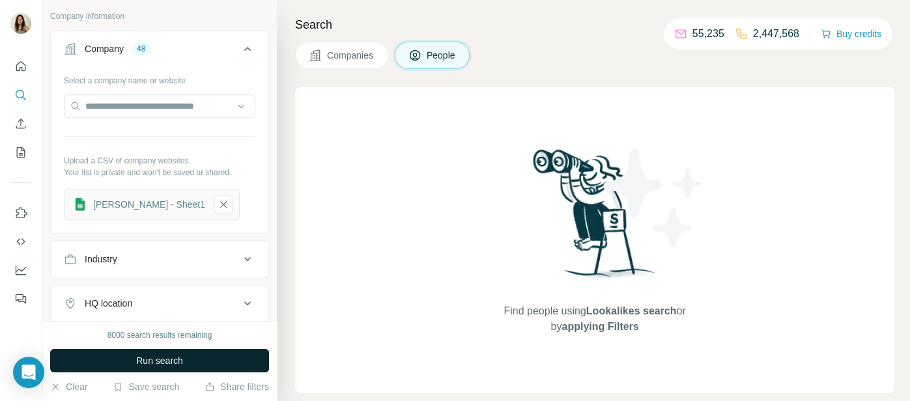
click at [172, 360] on span "Run search" at bounding box center [159, 360] width 47 height 13
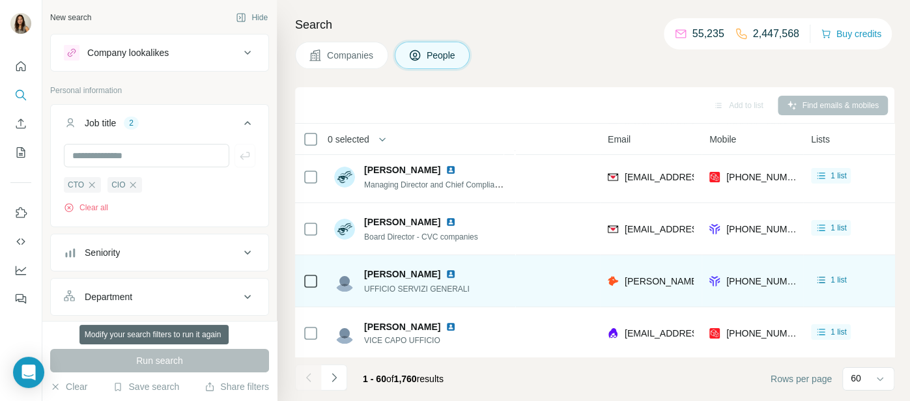
scroll to position [56, 78]
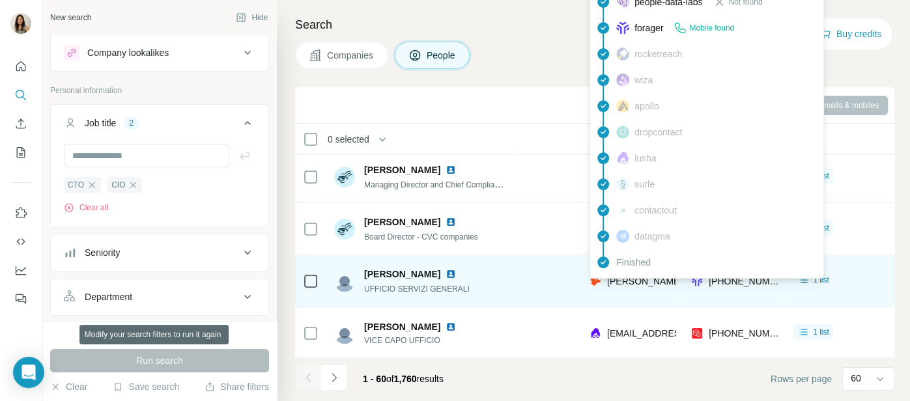
click at [583, 279] on span "[PERSON_NAME][EMAIL_ADDRESS][PERSON_NAME][PERSON_NAME][DOMAIN_NAME]" at bounding box center [797, 281] width 380 height 10
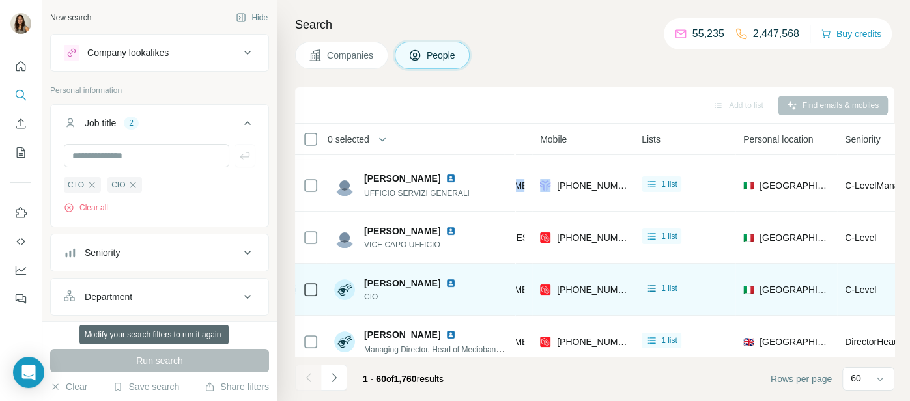
scroll to position [152, 0]
